Goal: Information Seeking & Learning: Compare options

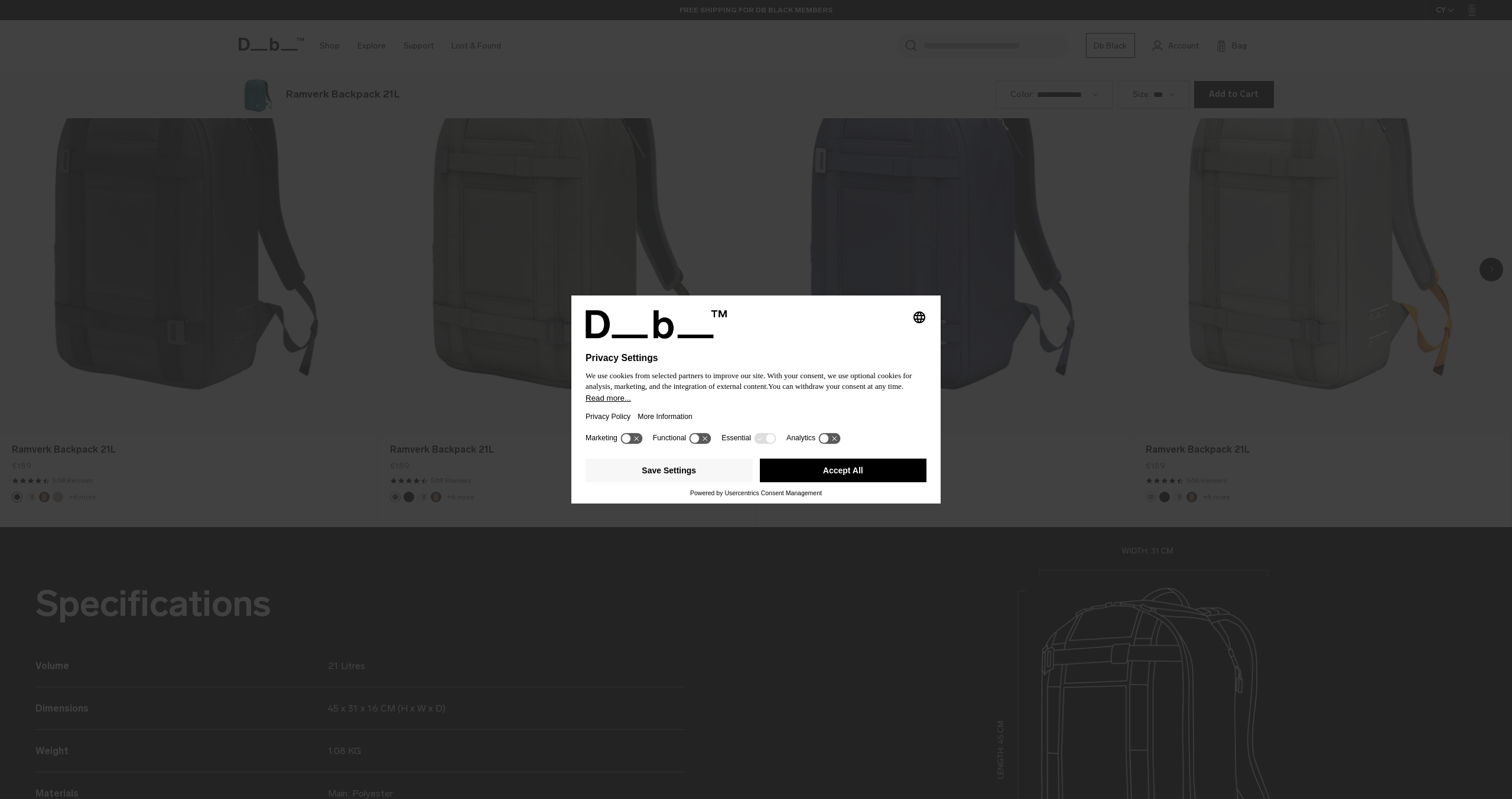
scroll to position [1599, 0]
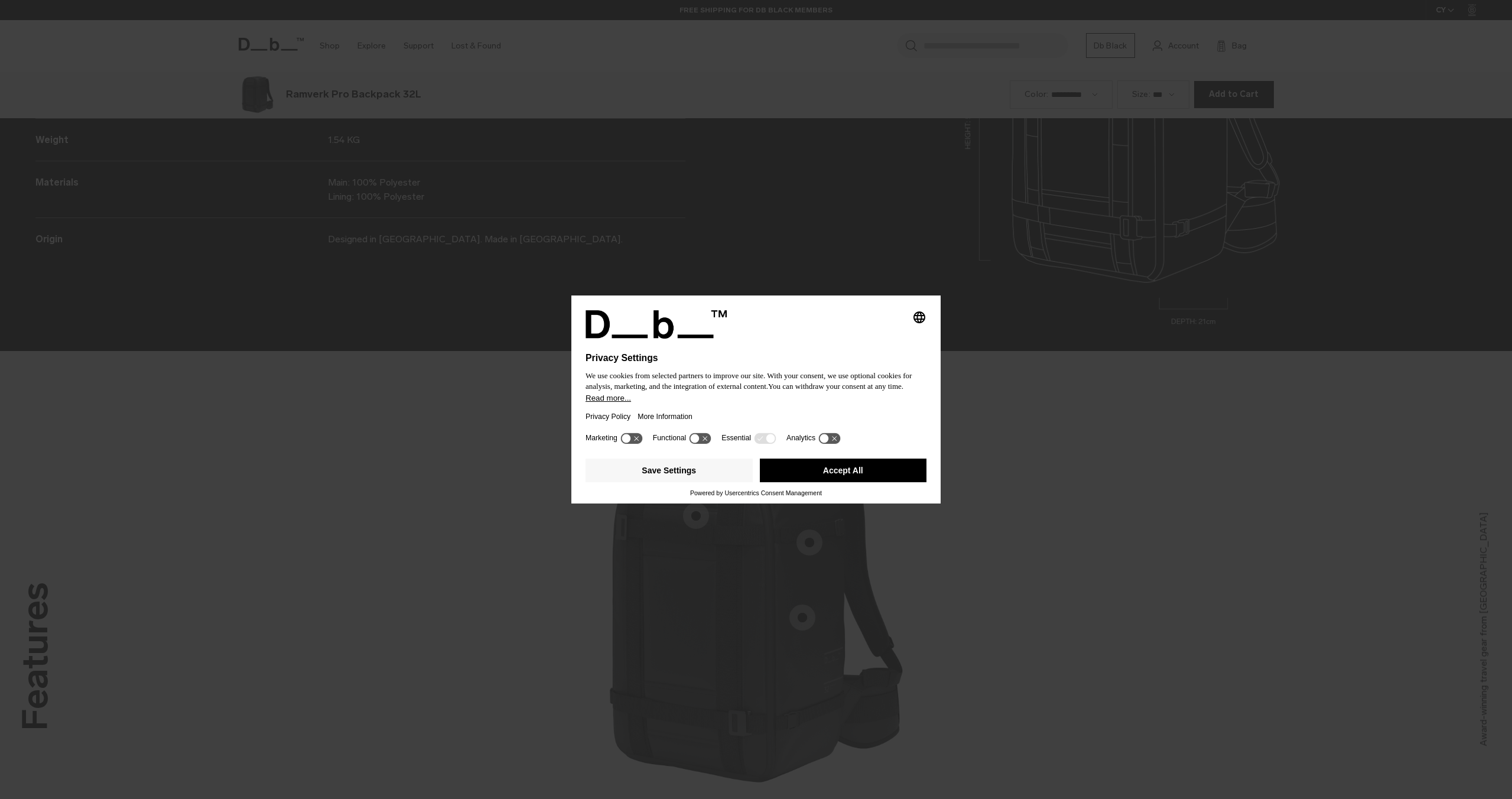
scroll to position [1599, 0]
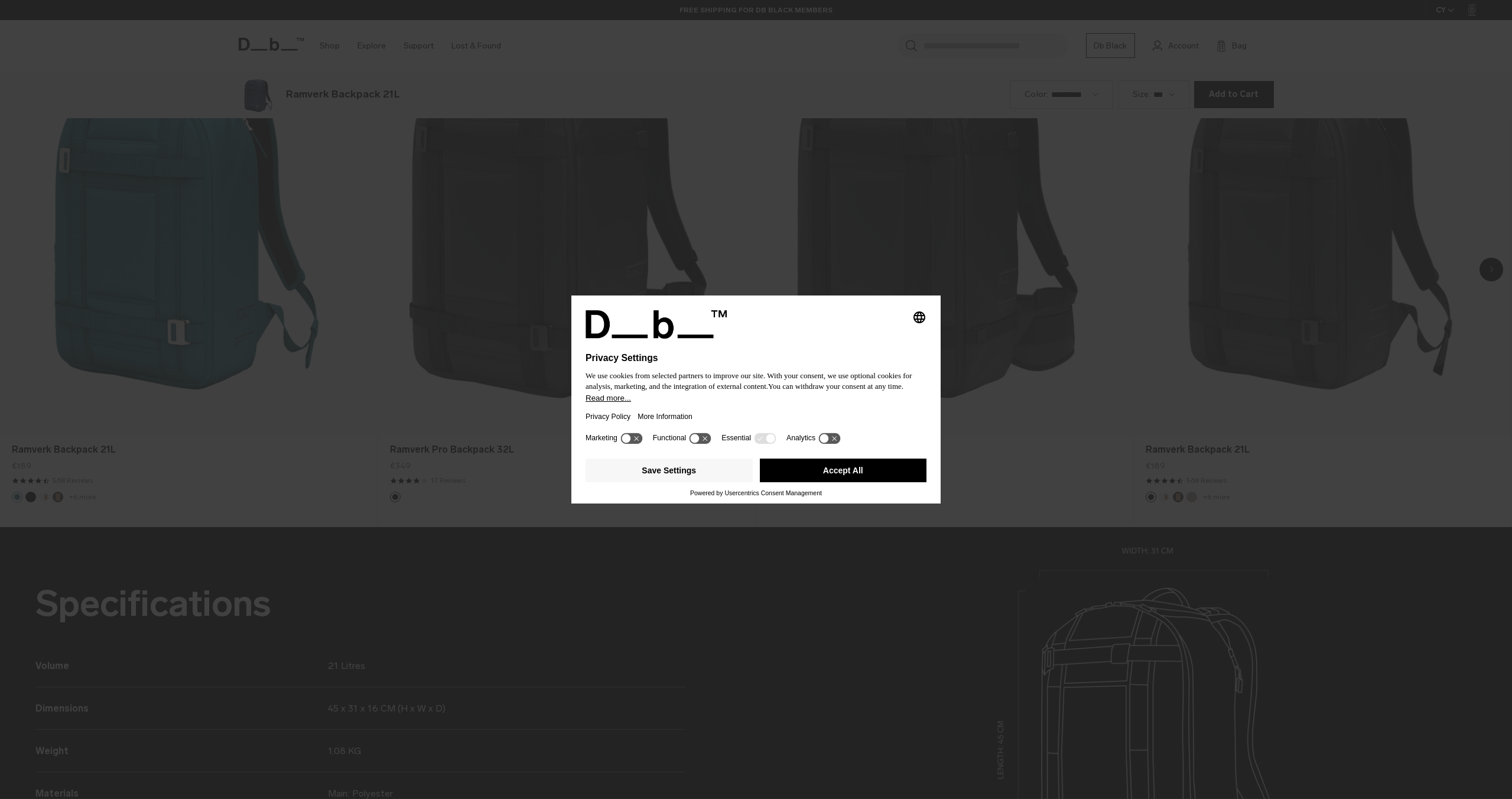
scroll to position [1599, 0]
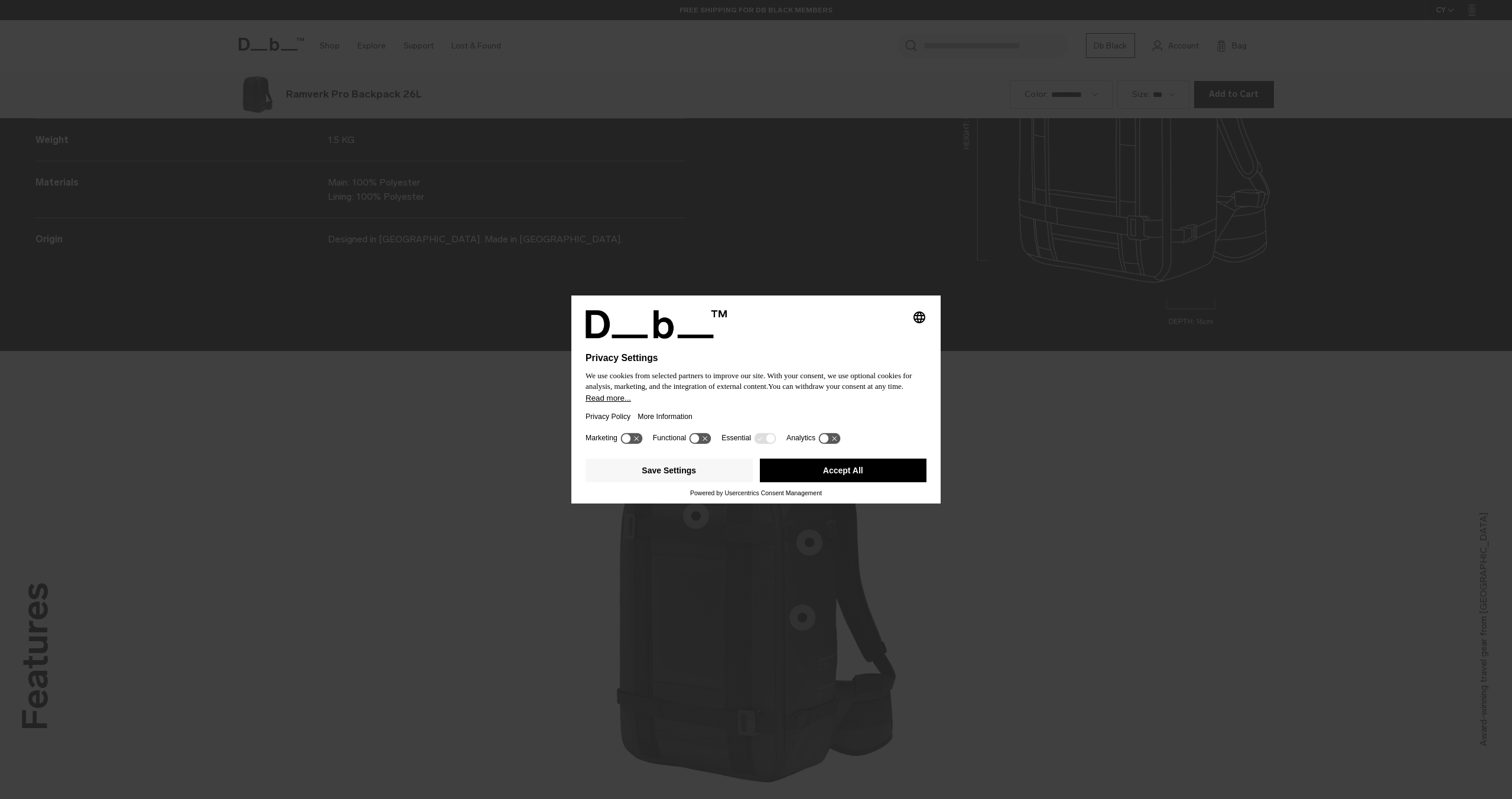
scroll to position [1599, 0]
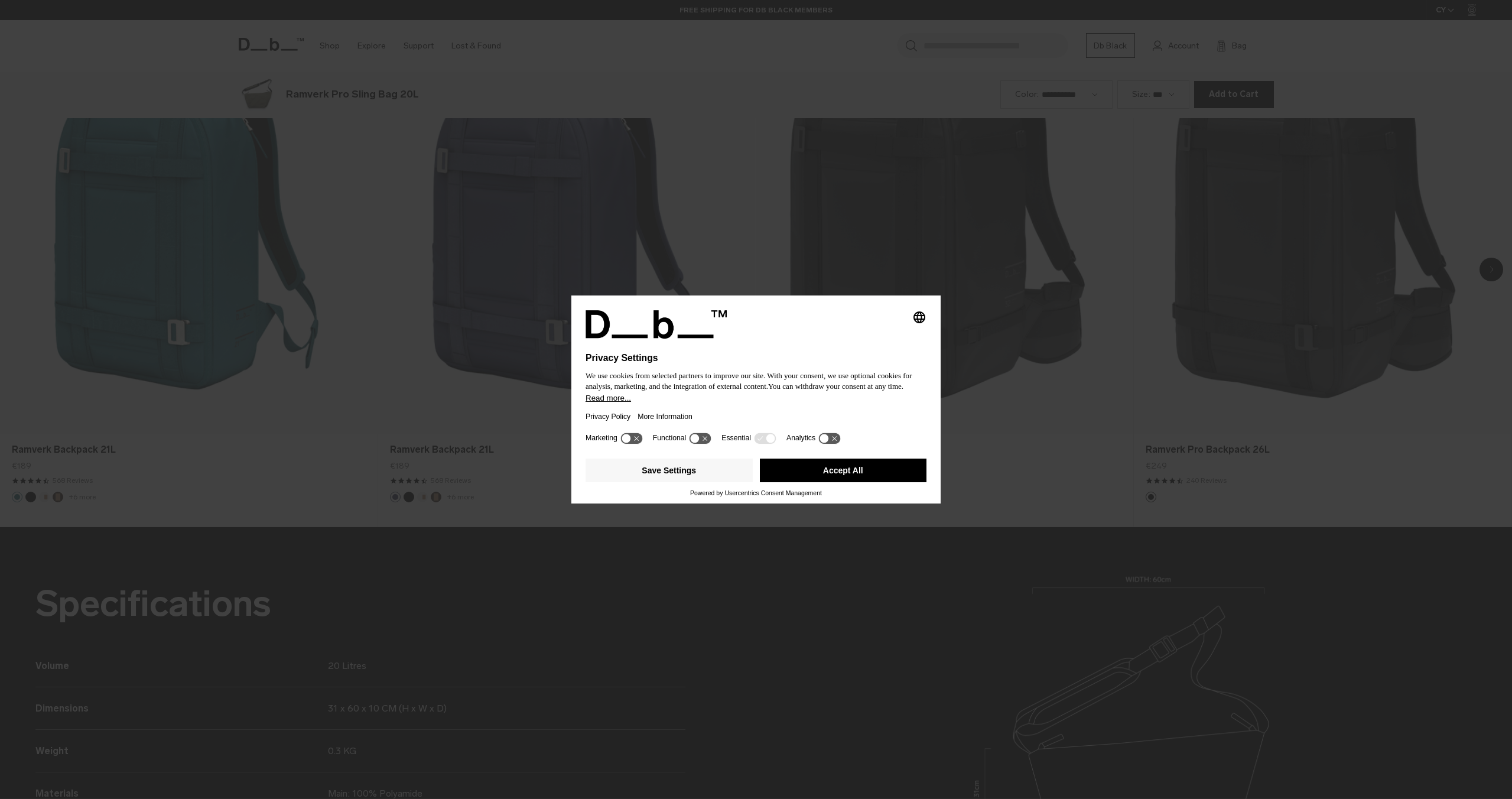
scroll to position [1599, 0]
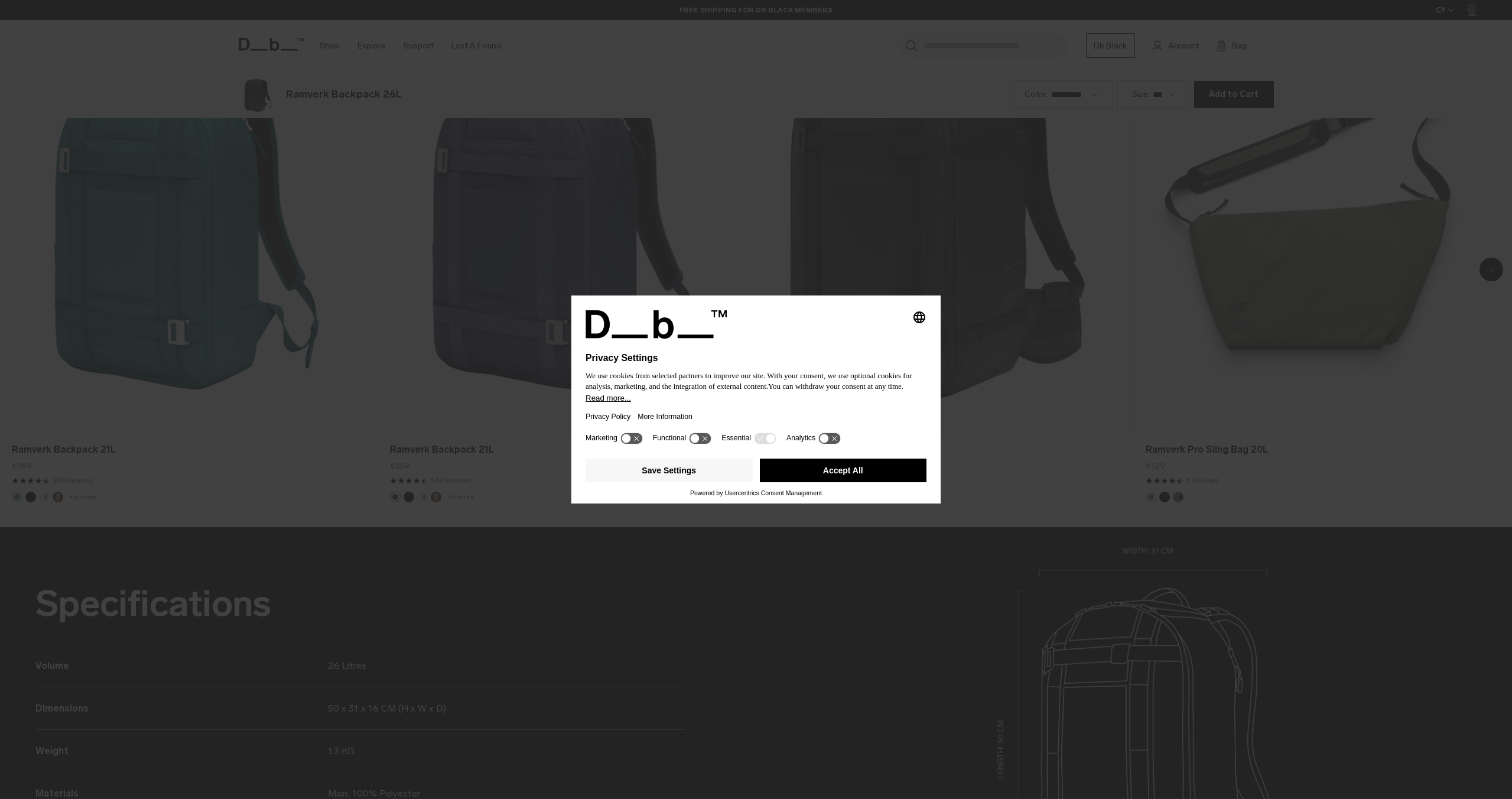
scroll to position [1599, 0]
